Goal: Information Seeking & Learning: Learn about a topic

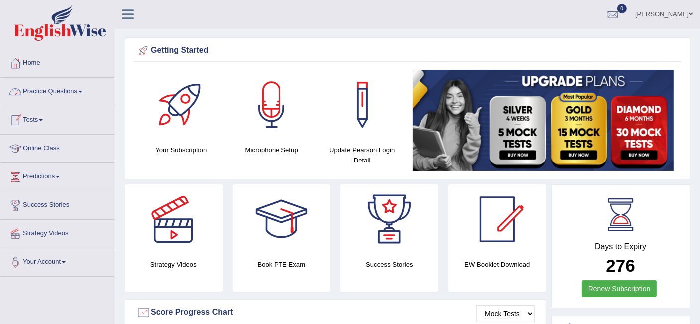
click at [68, 87] on link "Practice Questions" at bounding box center [57, 90] width 114 height 25
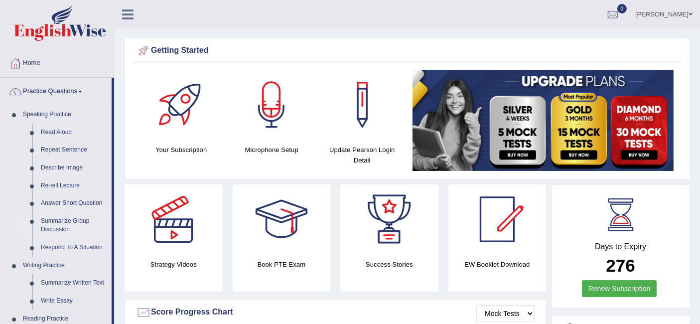
click at [73, 218] on link "Summarize Group Discussion" at bounding box center [73, 225] width 75 height 26
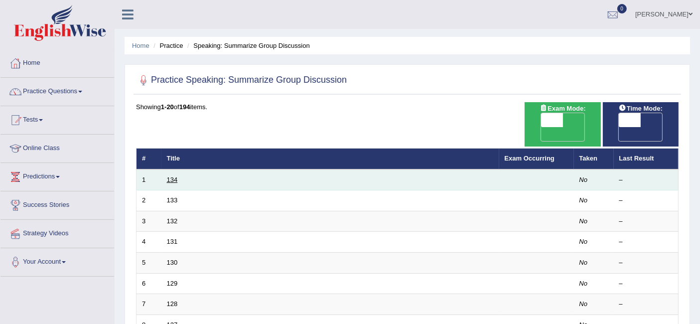
click at [167, 176] on link "134" at bounding box center [172, 179] width 11 height 7
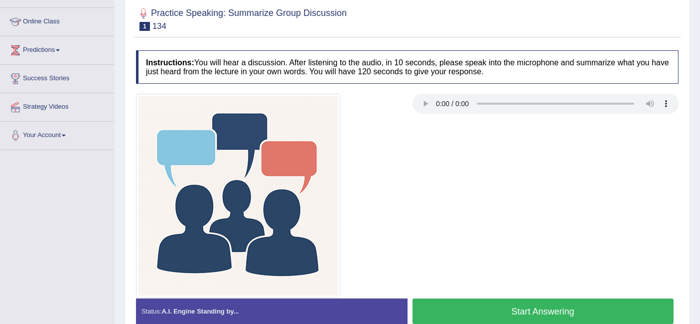
scroll to position [143, 0]
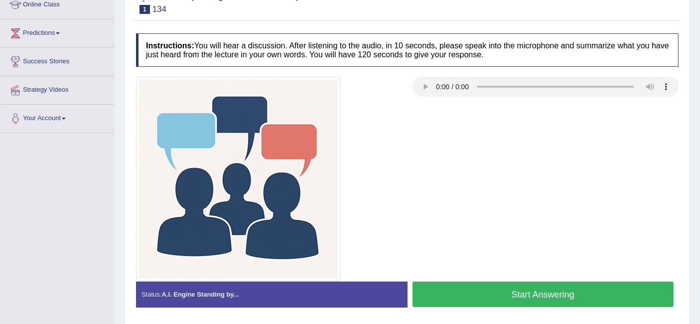
click at [564, 298] on button "Start Answering" at bounding box center [542, 293] width 261 height 25
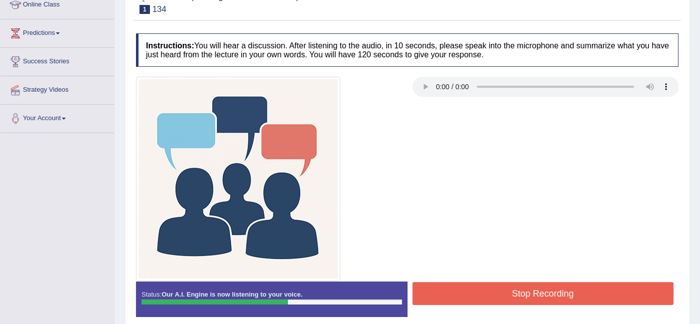
click at [605, 285] on button "Stop Recording" at bounding box center [542, 293] width 261 height 23
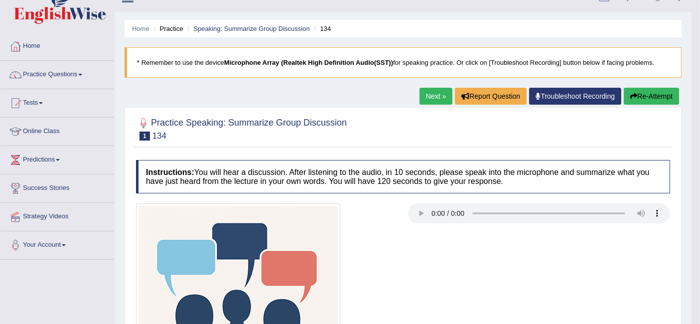
scroll to position [0, 0]
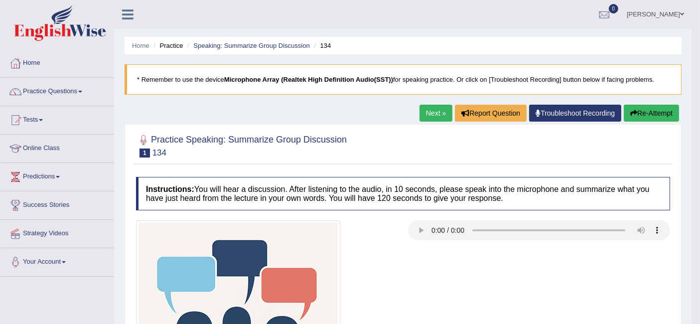
click at [441, 112] on link "Next »" at bounding box center [435, 113] width 33 height 17
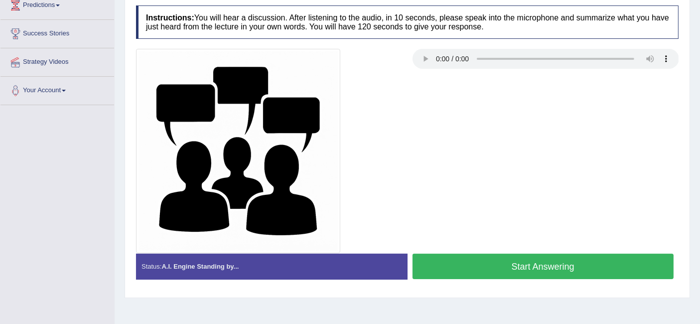
scroll to position [199, 0]
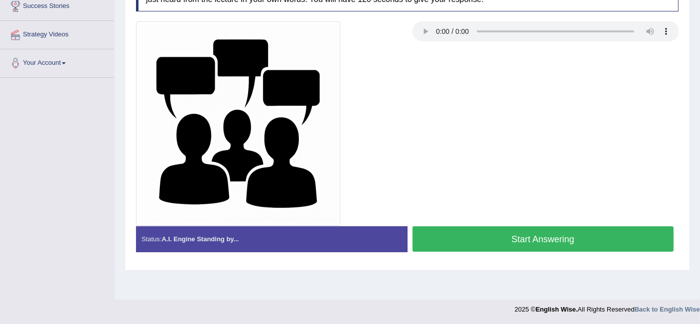
click at [477, 237] on button "Start Answering" at bounding box center [542, 238] width 261 height 25
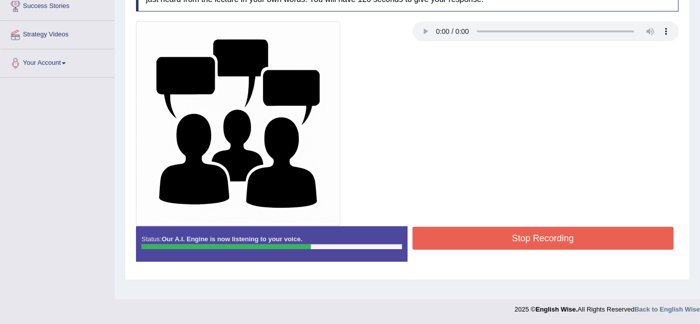
click at [461, 240] on button "Stop Recording" at bounding box center [542, 238] width 261 height 23
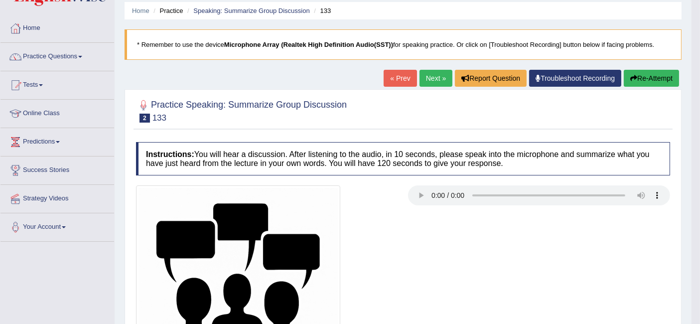
scroll to position [0, 0]
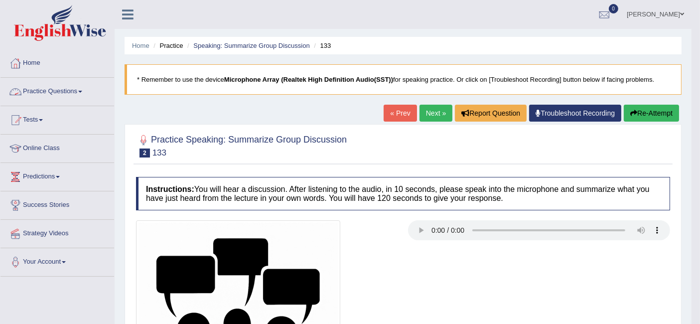
click at [62, 86] on link "Practice Questions" at bounding box center [57, 90] width 114 height 25
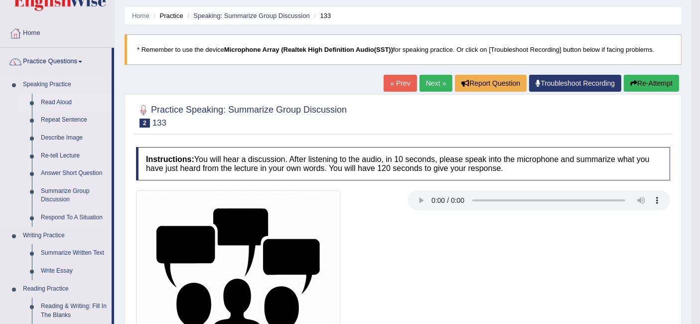
scroll to position [55, 0]
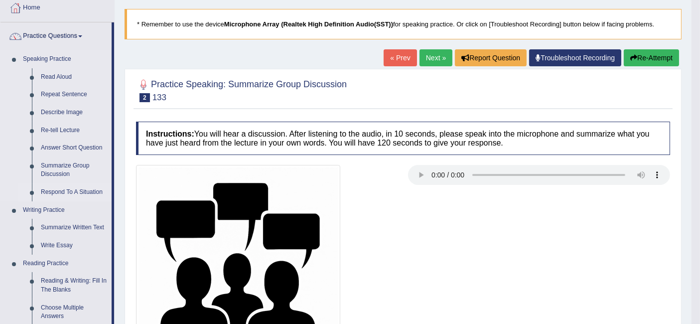
click at [54, 191] on link "Respond To A Situation" at bounding box center [73, 192] width 75 height 18
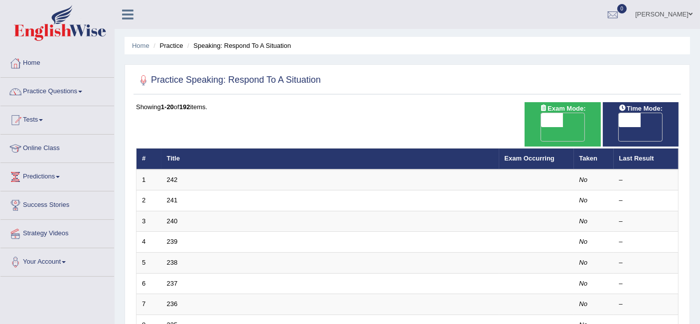
click at [541, 127] on span "OFF" at bounding box center [530, 134] width 22 height 14
checkbox input "true"
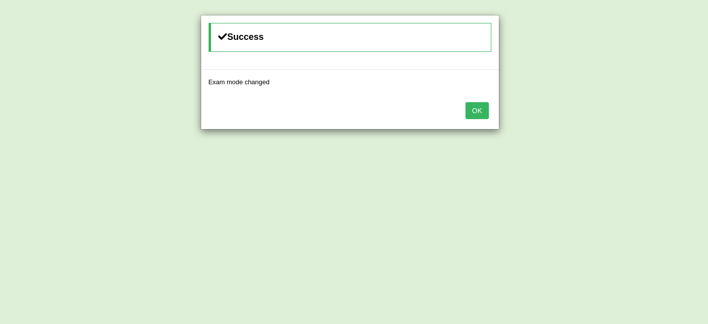
click at [483, 122] on div "OK" at bounding box center [350, 111] width 298 height 35
click at [484, 111] on button "OK" at bounding box center [477, 110] width 23 height 17
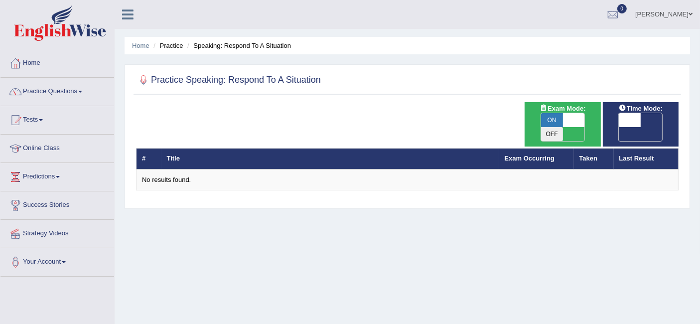
click at [558, 119] on span "ON" at bounding box center [552, 120] width 22 height 14
checkbox input "false"
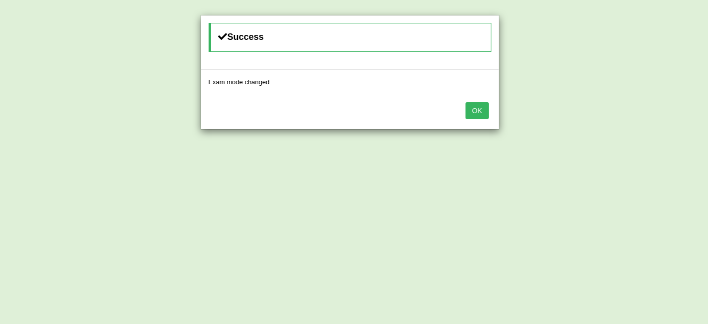
click at [480, 118] on div "OK" at bounding box center [350, 111] width 298 height 35
click at [480, 109] on button "OK" at bounding box center [477, 110] width 23 height 17
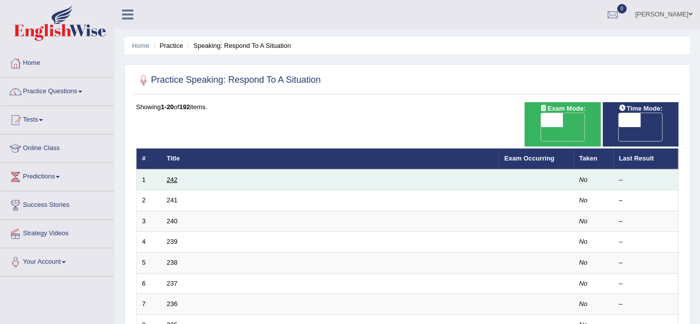
click at [170, 176] on link "242" at bounding box center [172, 179] width 11 height 7
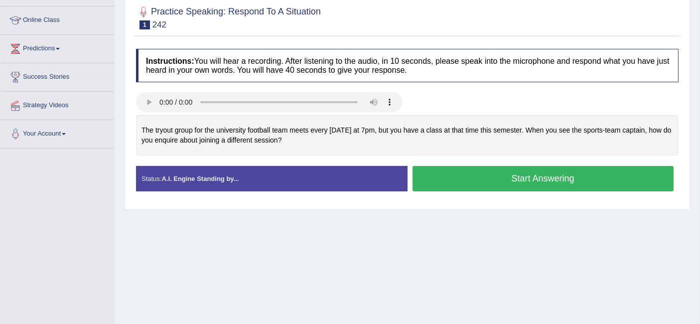
scroll to position [166, 0]
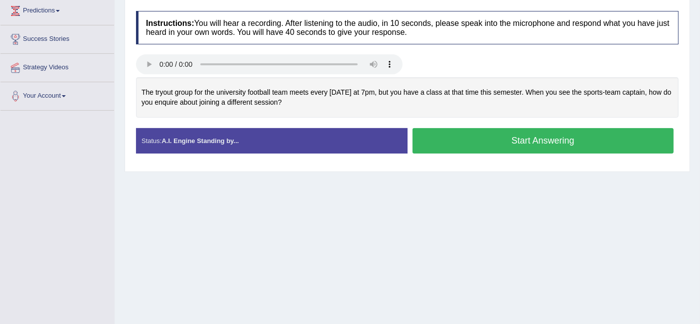
click at [426, 144] on button "Start Answering" at bounding box center [542, 140] width 261 height 25
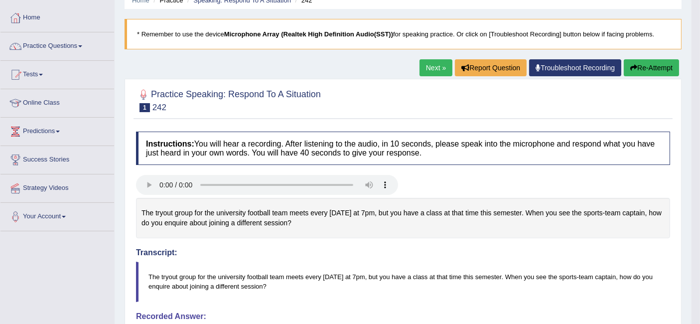
scroll to position [0, 0]
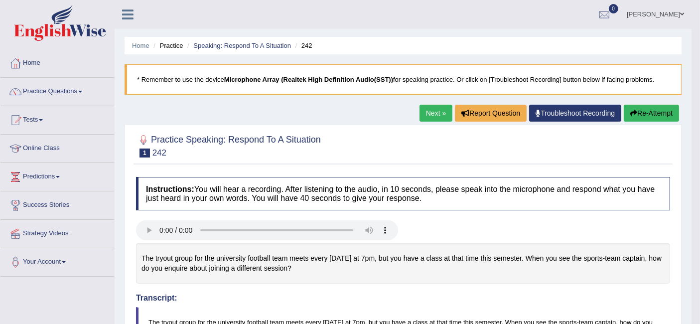
click at [421, 114] on link "Next »" at bounding box center [435, 113] width 33 height 17
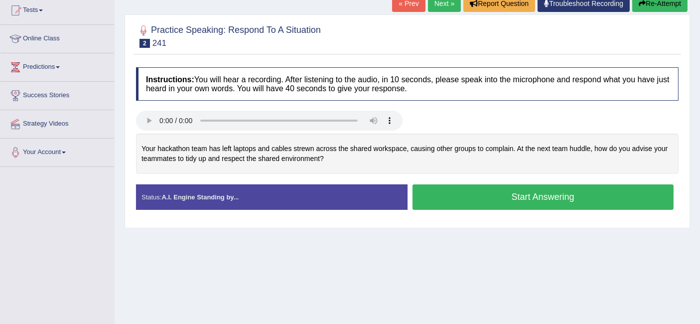
scroll to position [111, 0]
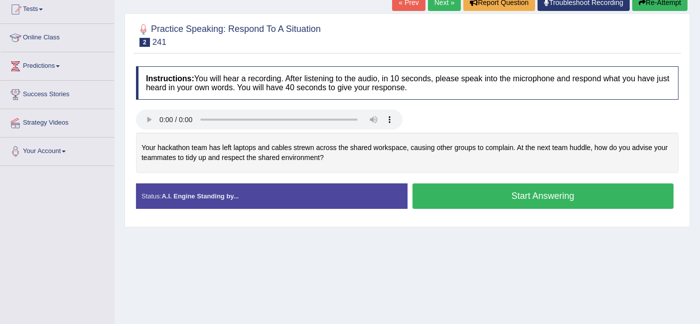
click at [481, 190] on button "Start Answering" at bounding box center [542, 195] width 261 height 25
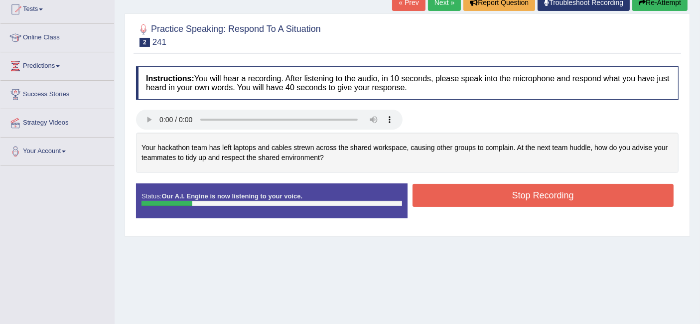
click at [664, 3] on button "Re-Attempt" at bounding box center [659, 2] width 55 height 17
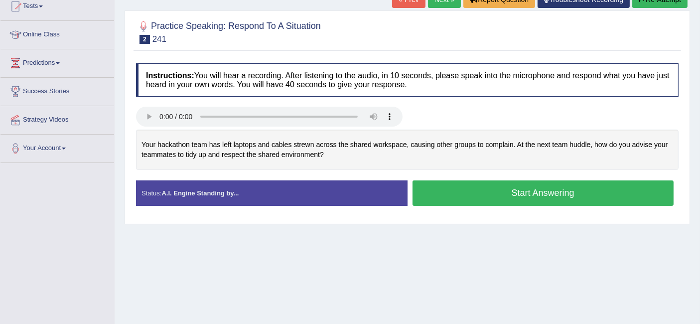
click at [446, 186] on button "Start Answering" at bounding box center [542, 192] width 261 height 25
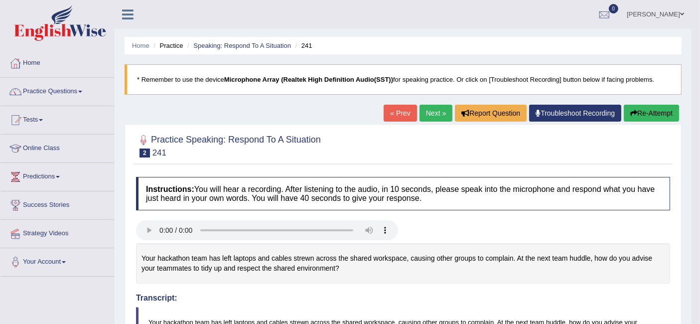
click at [647, 117] on button "Re-Attempt" at bounding box center [651, 113] width 55 height 17
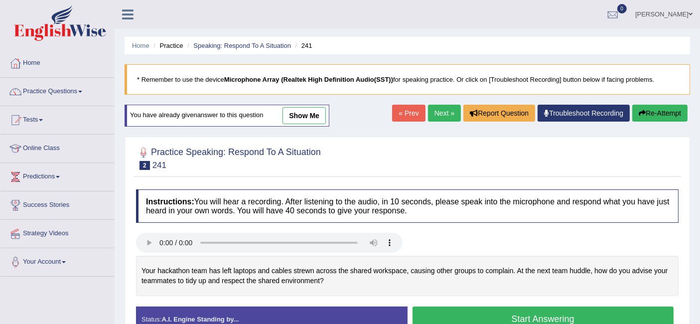
click at [562, 312] on button "Start Answering" at bounding box center [542, 318] width 261 height 25
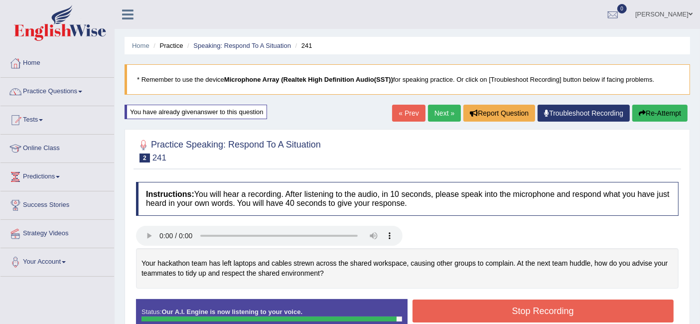
click at [477, 311] on button "Stop Recording" at bounding box center [542, 310] width 261 height 23
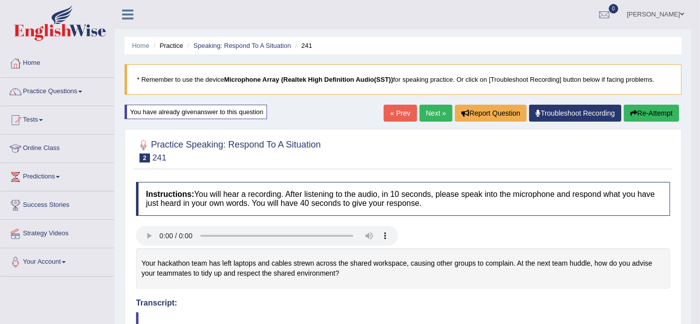
click at [434, 117] on link "Next »" at bounding box center [435, 113] width 33 height 17
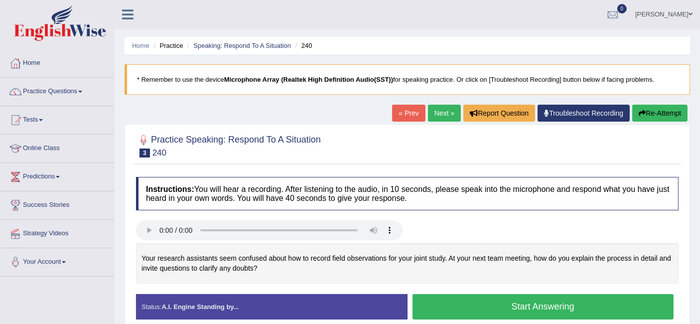
click at [509, 314] on button "Start Answering" at bounding box center [542, 306] width 261 height 25
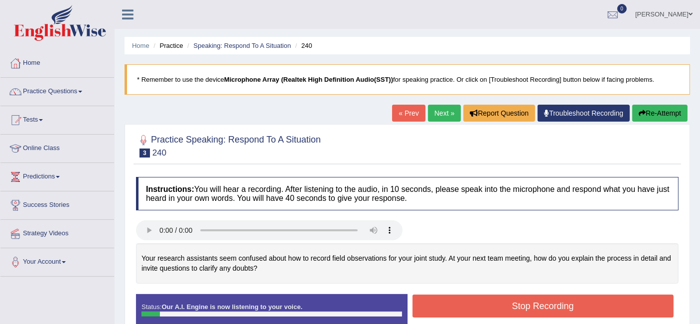
click at [658, 107] on button "Re-Attempt" at bounding box center [659, 113] width 55 height 17
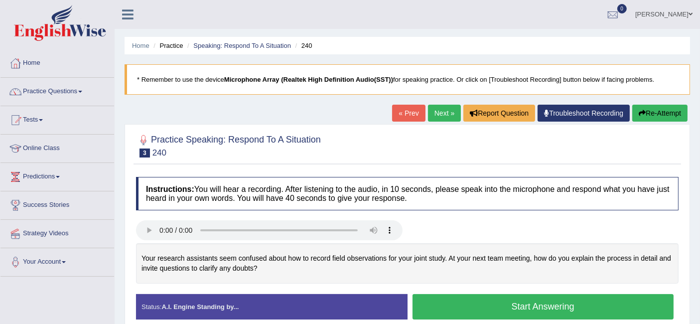
click at [553, 307] on button "Start Answering" at bounding box center [542, 306] width 261 height 25
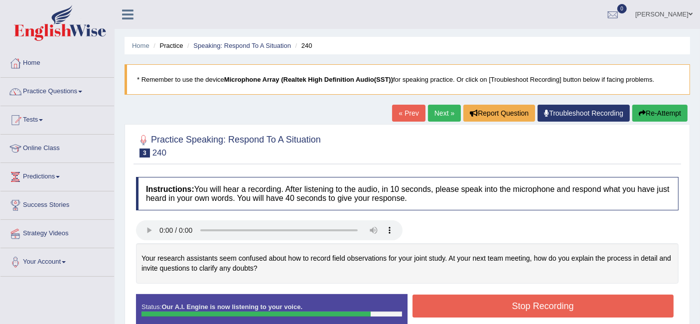
click at [609, 305] on button "Stop Recording" at bounding box center [542, 305] width 261 height 23
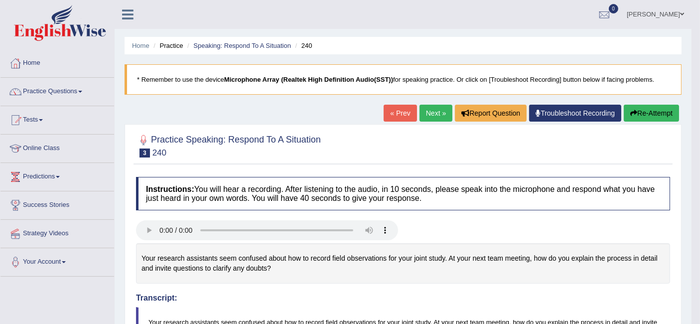
click at [429, 118] on link "Next »" at bounding box center [435, 113] width 33 height 17
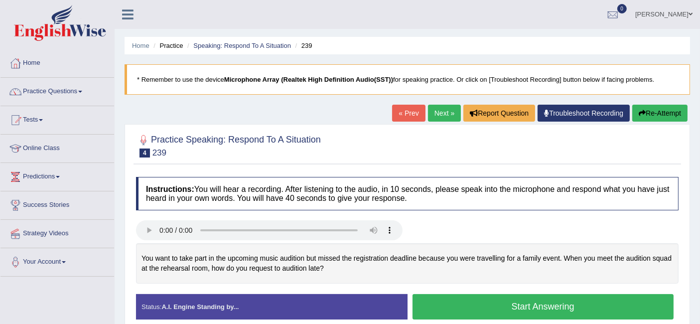
click at [524, 306] on button "Start Answering" at bounding box center [542, 306] width 261 height 25
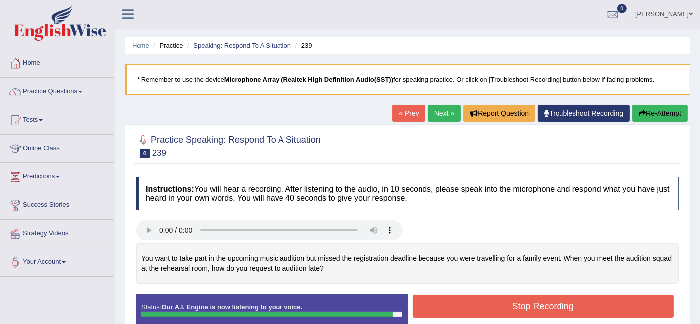
click at [435, 308] on button "Stop Recording" at bounding box center [542, 305] width 261 height 23
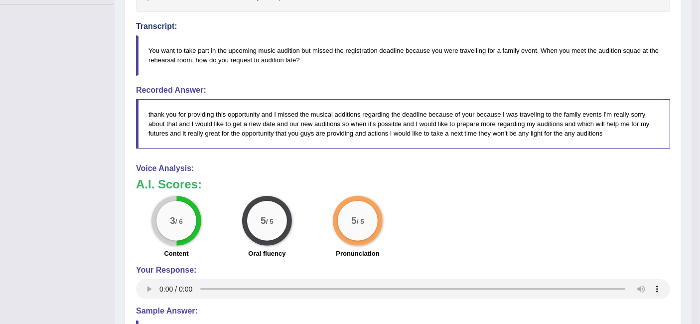
scroll to position [276, 0]
